Goal: Navigation & Orientation: Find specific page/section

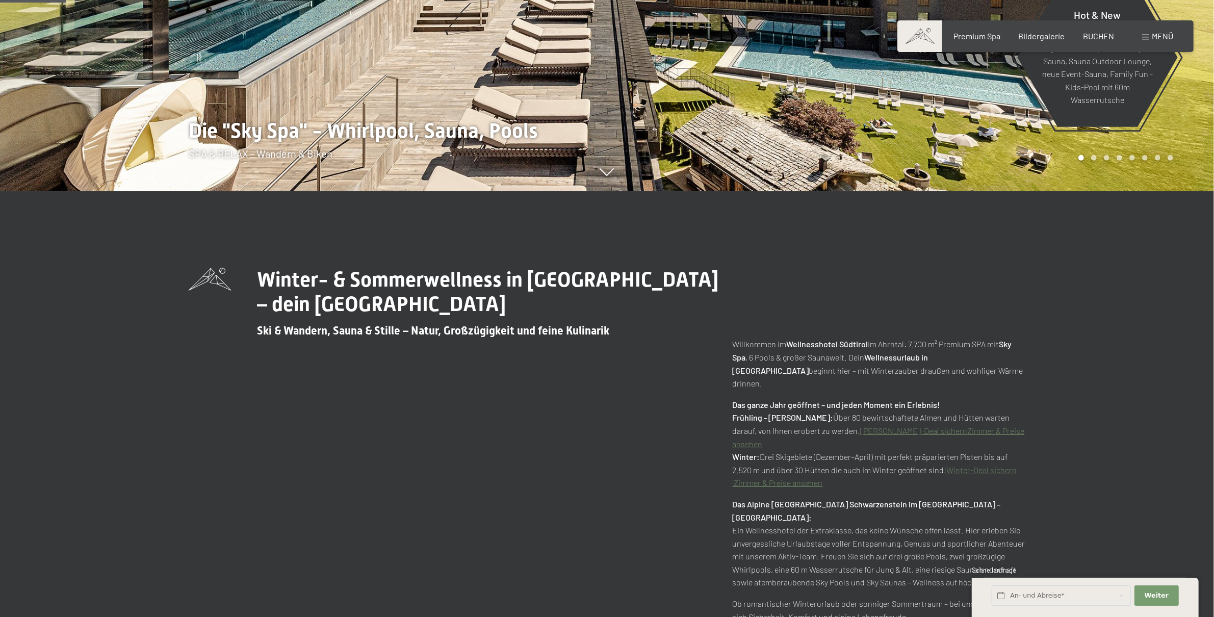
scroll to position [325, 0]
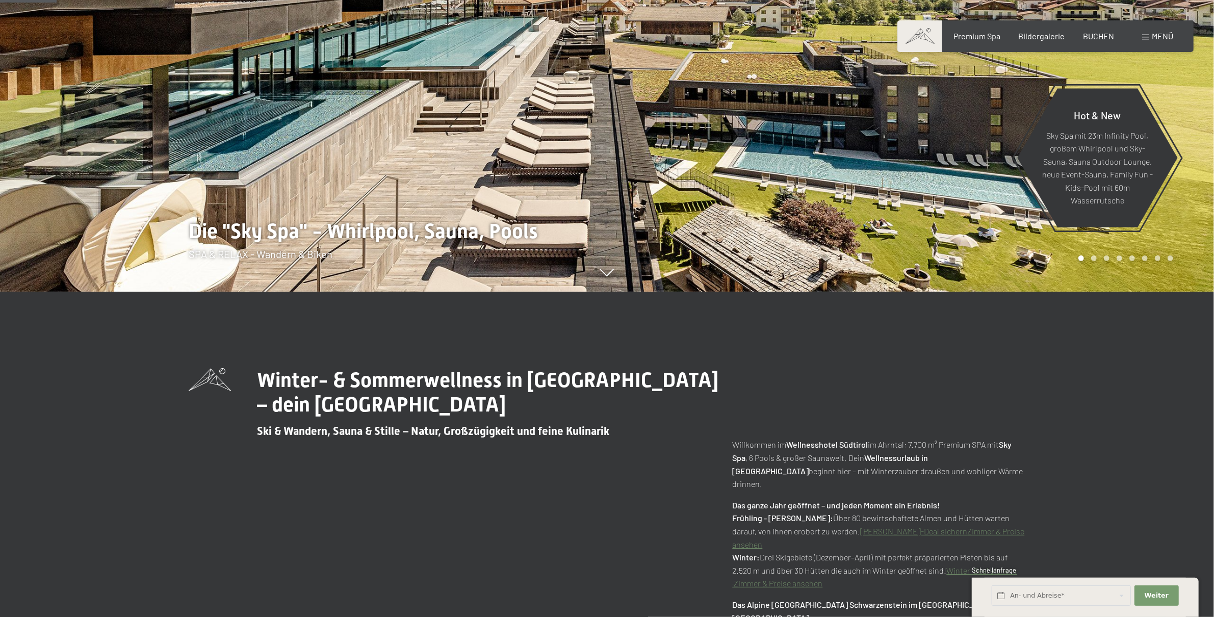
click at [1164, 36] on span "Menü" at bounding box center [1162, 36] width 21 height 10
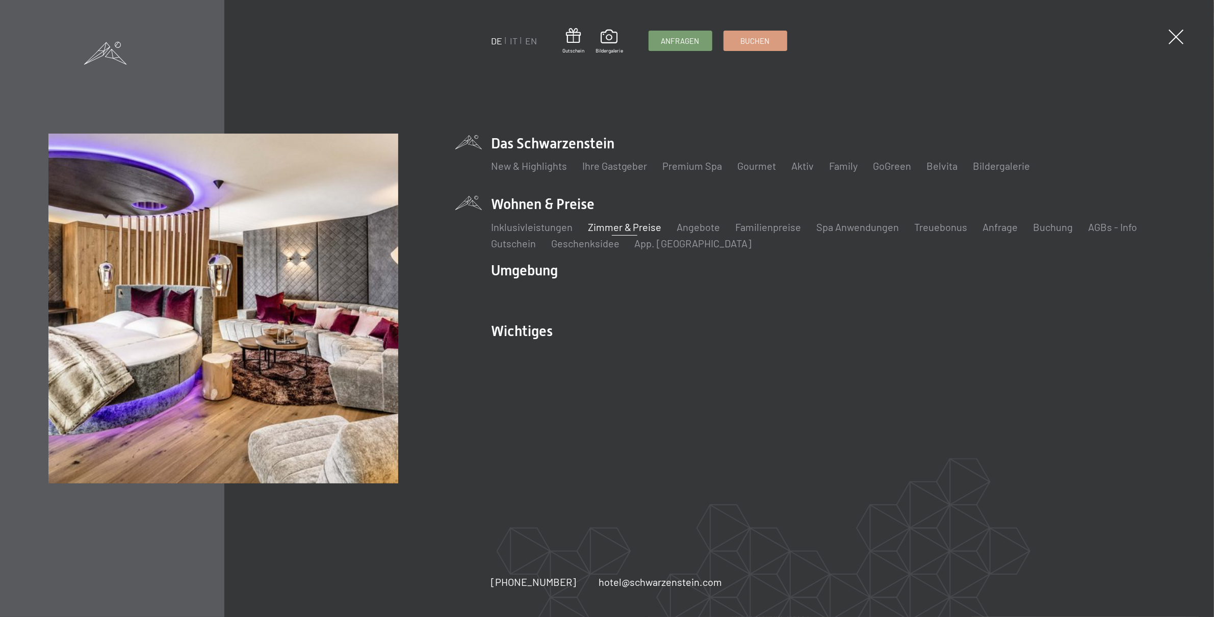
click at [624, 227] on link "Zimmer & Preise" at bounding box center [625, 227] width 74 height 12
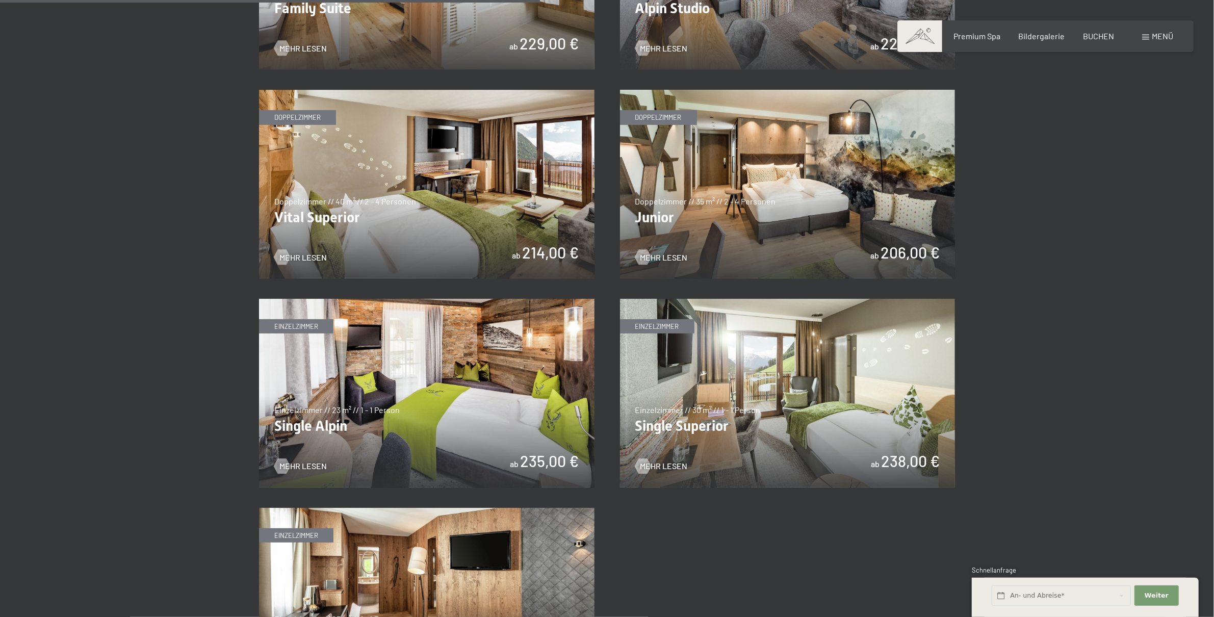
scroll to position [1411, 0]
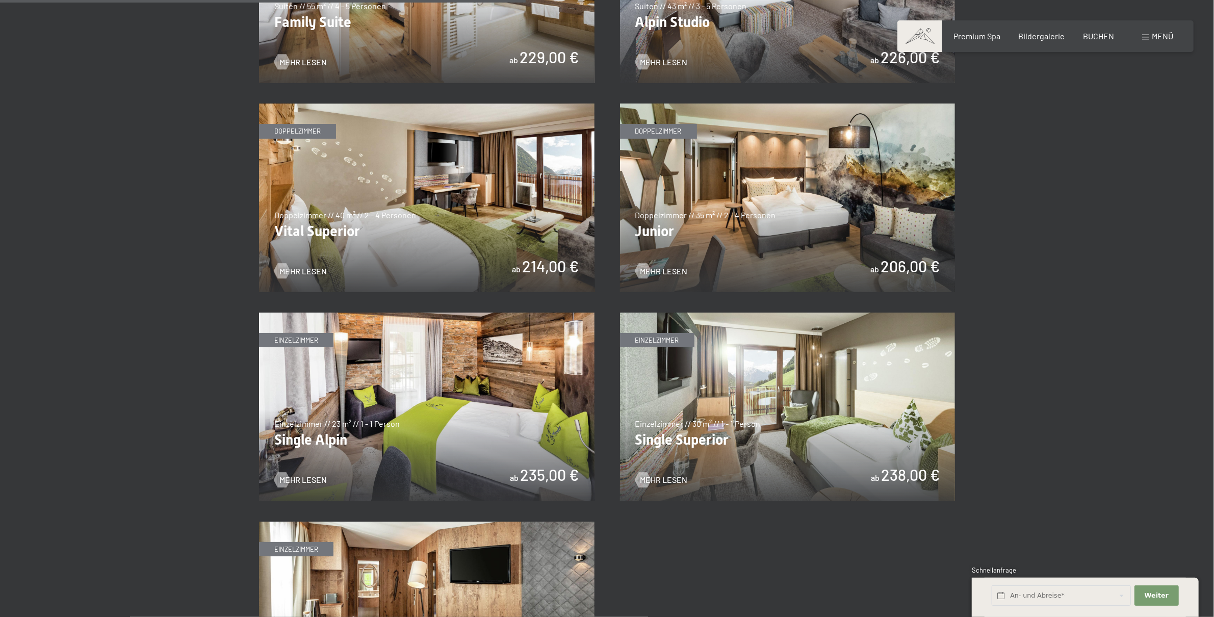
click at [801, 210] on img at bounding box center [788, 198] width 336 height 189
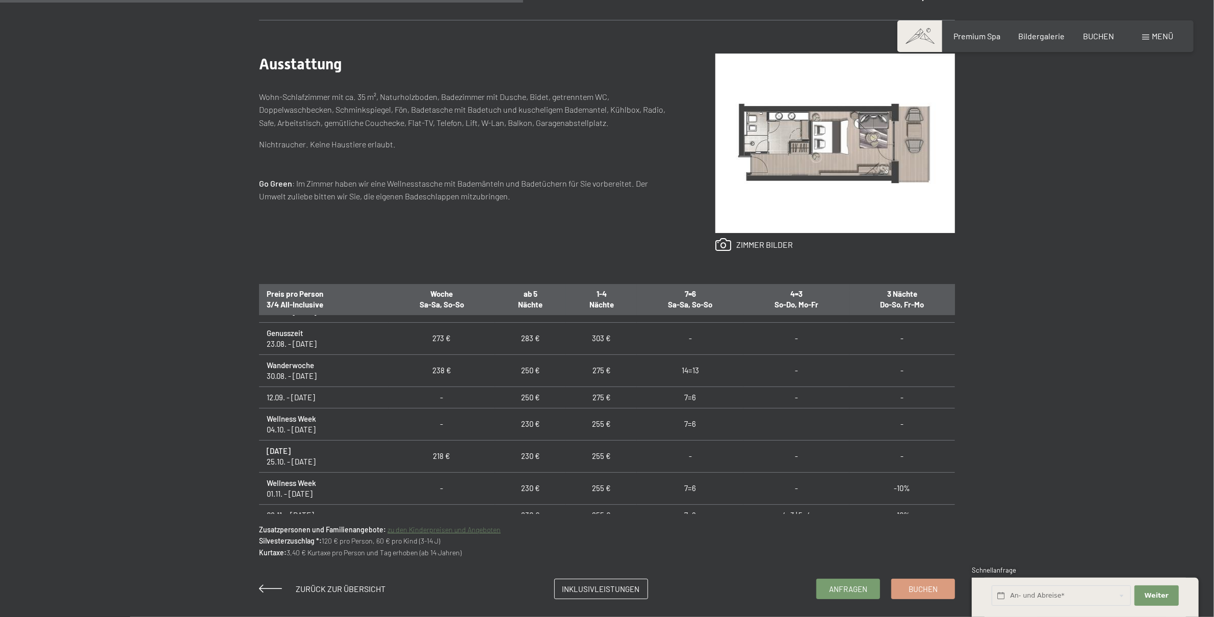
scroll to position [810, 0]
